Goal: Information Seeking & Learning: Learn about a topic

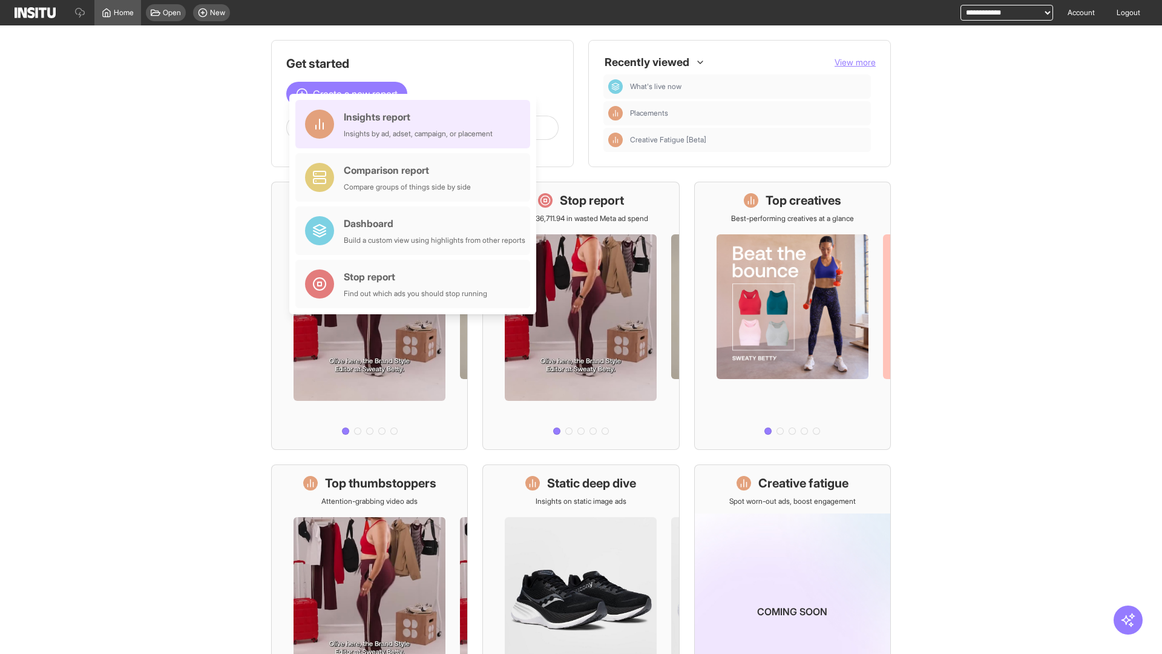
click at [416, 124] on div "Insights report Insights by ad, adset, campaign, or placement" at bounding box center [418, 124] width 149 height 29
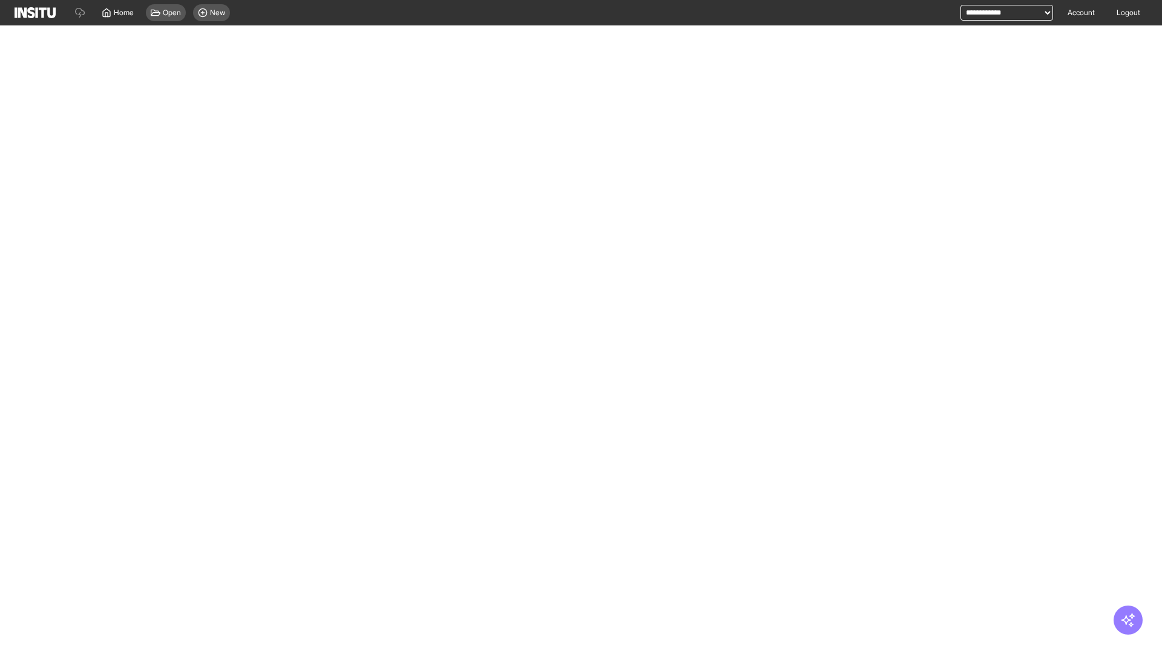
select select "**"
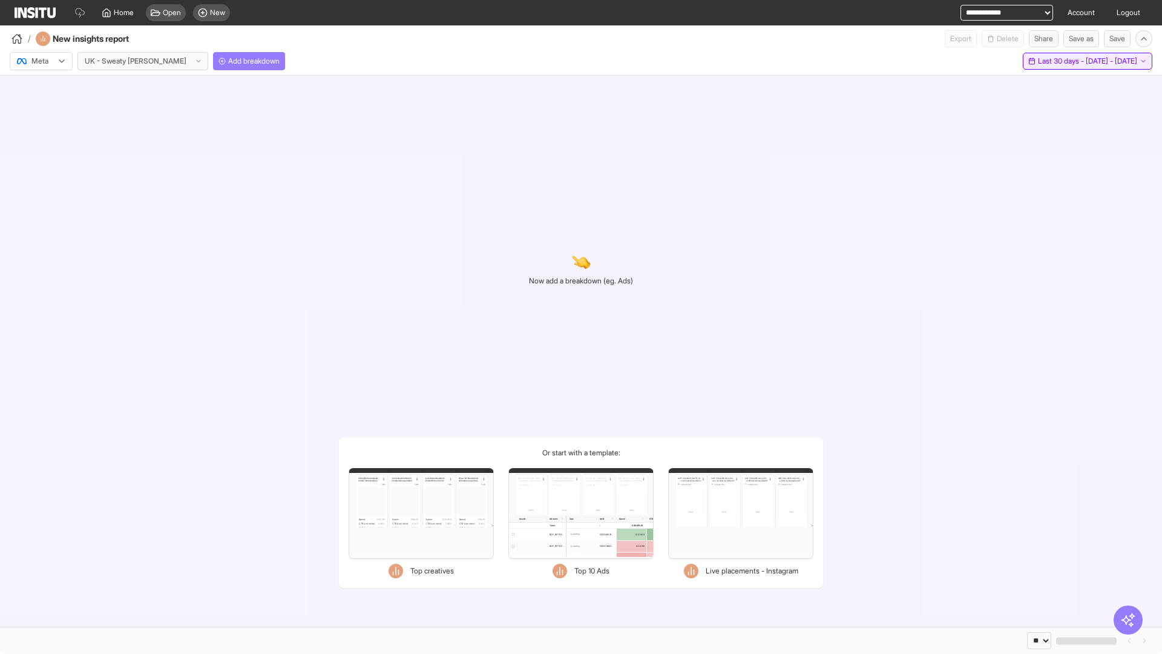
click at [1060, 61] on span "Last 30 days - [DATE] - [DATE]" at bounding box center [1087, 61] width 99 height 10
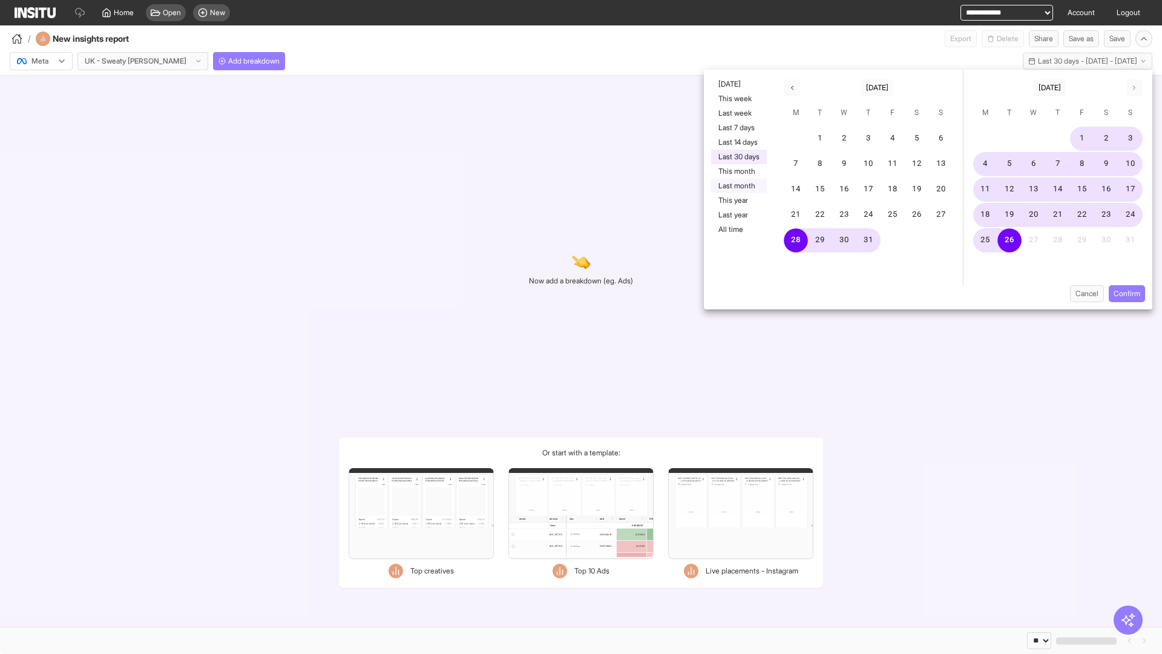
click at [738, 186] on button "Last month" at bounding box center [739, 186] width 56 height 15
